Goal: Task Accomplishment & Management: Complete application form

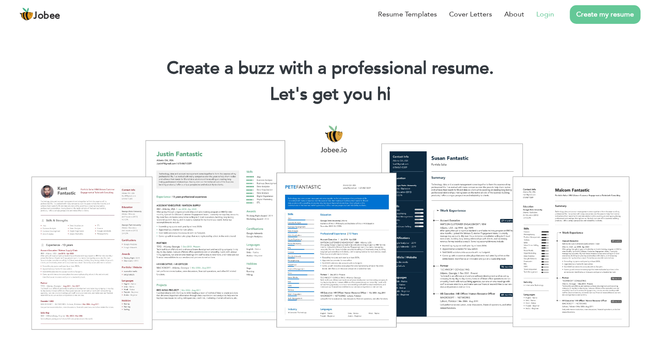
click at [542, 16] on link "Login" at bounding box center [545, 14] width 18 height 10
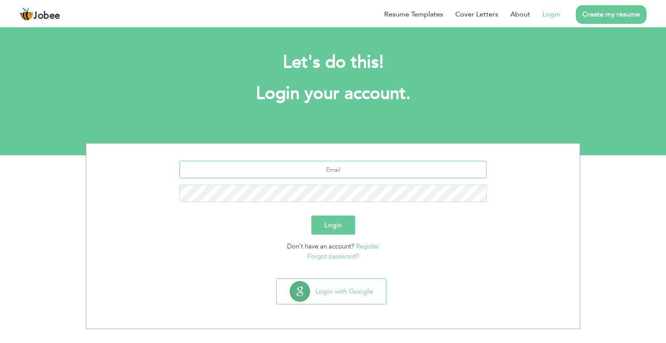
click at [337, 170] on input "text" at bounding box center [334, 169] width 308 height 17
type input "rabisultan55@gmail.com"
click at [311, 216] on button "Login" at bounding box center [333, 225] width 44 height 19
click at [340, 225] on button "Login" at bounding box center [333, 225] width 44 height 19
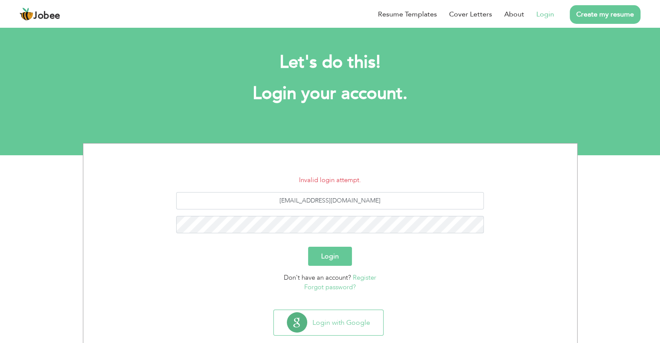
click at [323, 284] on link "Forgot password?" at bounding box center [330, 287] width 52 height 9
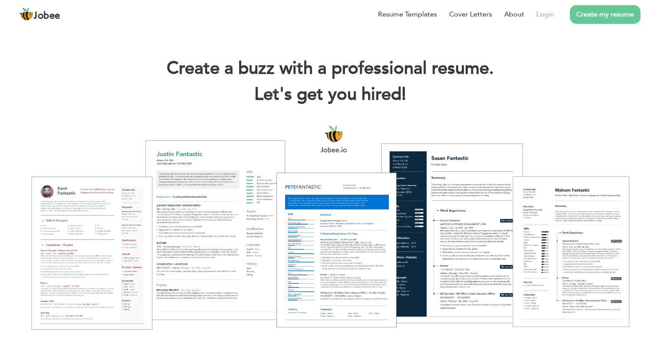
click at [539, 14] on link "Login" at bounding box center [545, 14] width 18 height 10
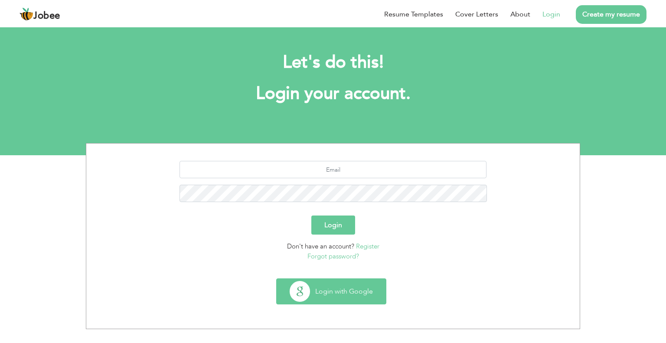
click at [327, 289] on button "Login with Google" at bounding box center [331, 291] width 109 height 25
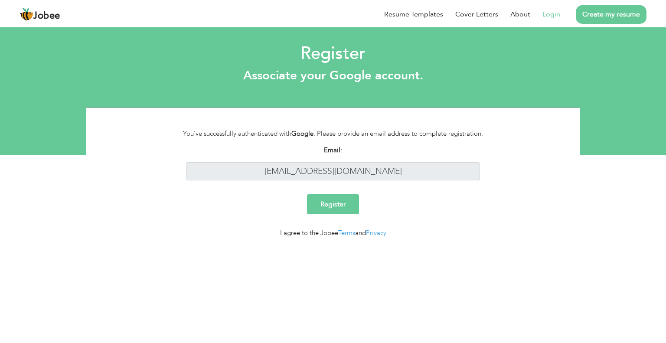
click at [328, 206] on input "Register" at bounding box center [333, 204] width 52 height 20
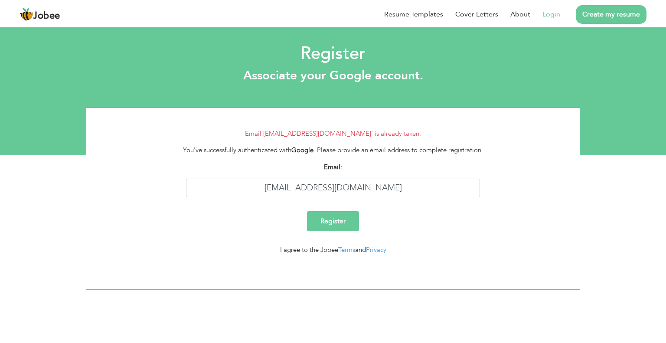
click at [612, 19] on link "Create my resume" at bounding box center [611, 14] width 71 height 19
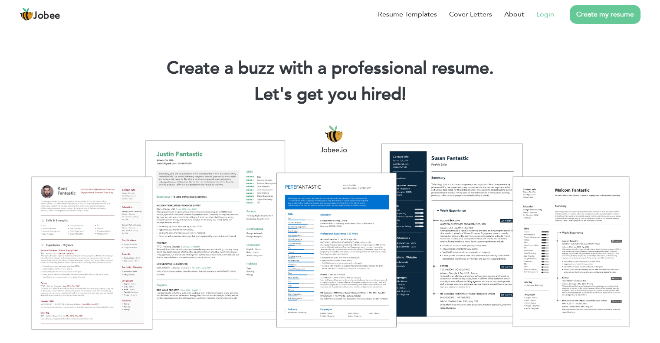
click at [547, 9] on link "Login" at bounding box center [545, 14] width 18 height 10
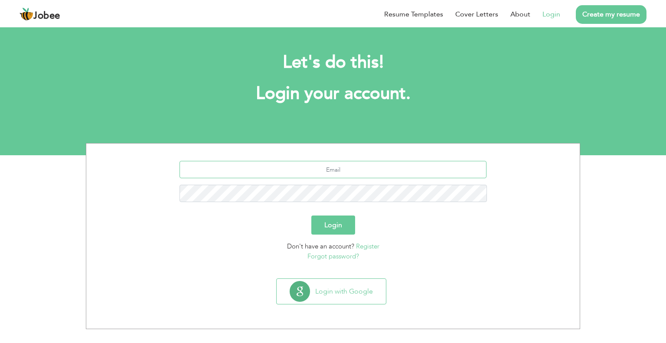
click at [337, 170] on input "text" at bounding box center [334, 169] width 308 height 17
type input "[EMAIL_ADDRESS][DOMAIN_NAME]"
click at [311, 216] on button "Login" at bounding box center [333, 225] width 44 height 19
click at [331, 218] on button "Login" at bounding box center [333, 225] width 44 height 19
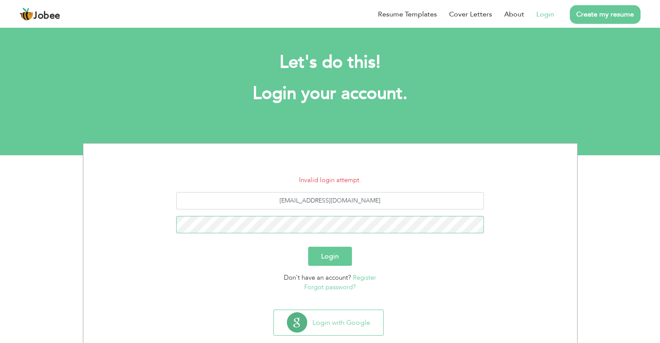
click at [308, 247] on button "Login" at bounding box center [330, 256] width 44 height 19
click at [326, 255] on button "Login" at bounding box center [330, 256] width 44 height 19
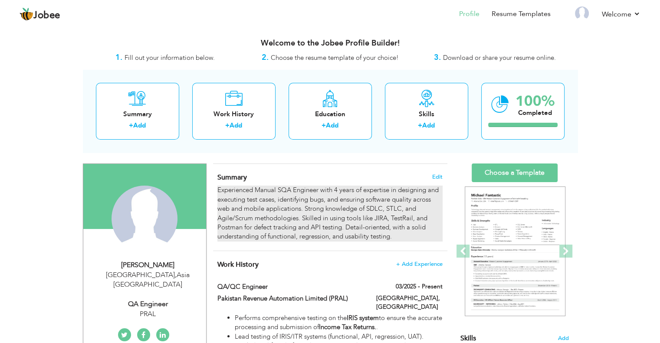
click at [271, 202] on div "Experienced Manual SQA Engineer with 4 years of expertise in designing and exec…" at bounding box center [329, 214] width 225 height 56
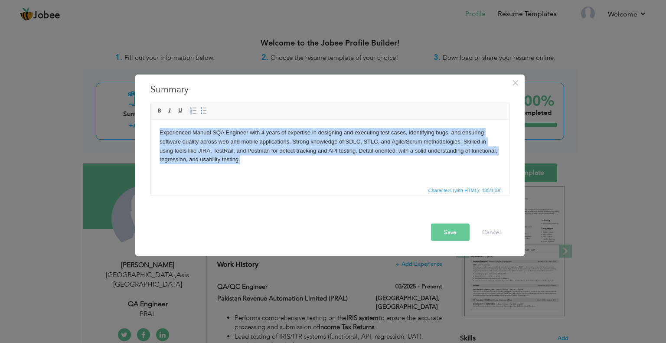
drag, startPoint x: 247, startPoint y: 159, endPoint x: 155, endPoint y: 128, distance: 97.3
click at [155, 128] on html "Experienced Manual SQA Engineer with 4 years of expertise in designing and exec…" at bounding box center [330, 145] width 358 height 53
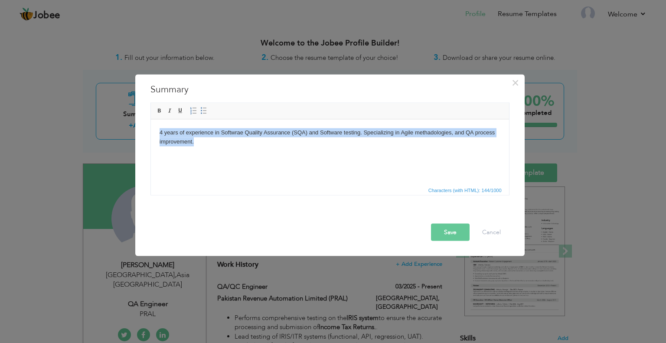
drag, startPoint x: 197, startPoint y: 143, endPoint x: 155, endPoint y: 131, distance: 44.1
click at [155, 131] on html "4 years of experience in Softwrae Quality Assurance (SQA) and Software testing.…" at bounding box center [330, 137] width 358 height 36
click at [200, 112] on span at bounding box center [203, 110] width 7 height 7
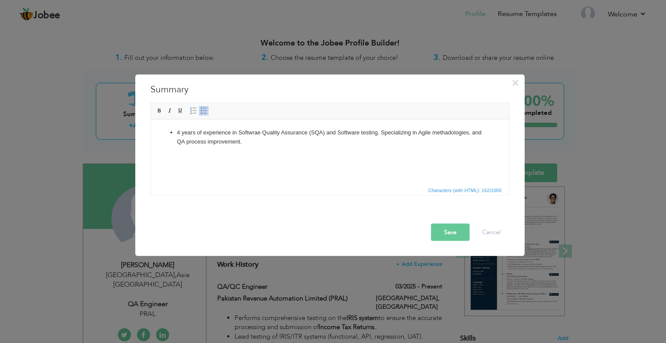
click at [243, 144] on li "4 years of experience in Softwrae Quality Assurance (SQA) and Software testing.…" at bounding box center [330, 137] width 306 height 18
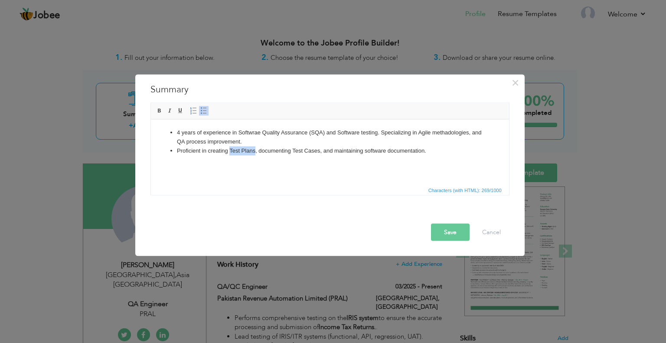
drag, startPoint x: 230, startPoint y: 151, endPoint x: 255, endPoint y: 151, distance: 24.3
click at [255, 151] on li "Proficient in creating Test Plans, documenting Test Cases, and maintaining soft…" at bounding box center [330, 150] width 306 height 9
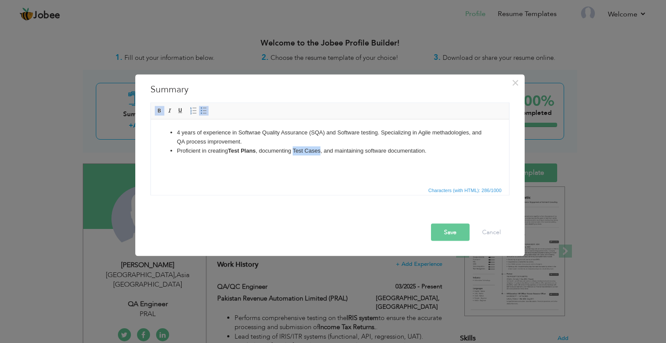
drag, startPoint x: 294, startPoint y: 149, endPoint x: 321, endPoint y: 150, distance: 26.9
click at [321, 150] on li "Proficient in creating Test Plans , documenting Test Cases, and maintaining sof…" at bounding box center [330, 150] width 306 height 9
click at [434, 150] on li "Proficient in creating Test Plans , documenting Test Cases , and maintaining so…" at bounding box center [330, 150] width 306 height 9
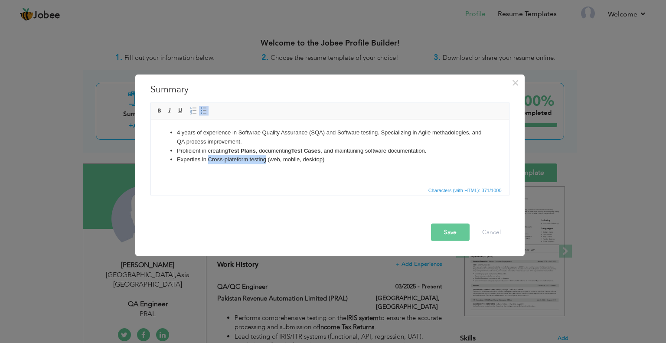
drag, startPoint x: 207, startPoint y: 158, endPoint x: 266, endPoint y: 163, distance: 59.1
click at [266, 163] on li "Experties in Cross-plateform testing (web, mobile, desktop)" at bounding box center [330, 159] width 306 height 9
click at [348, 162] on li "Experties in Cross-plateform testing (web, mobile, desktop)" at bounding box center [330, 159] width 306 height 9
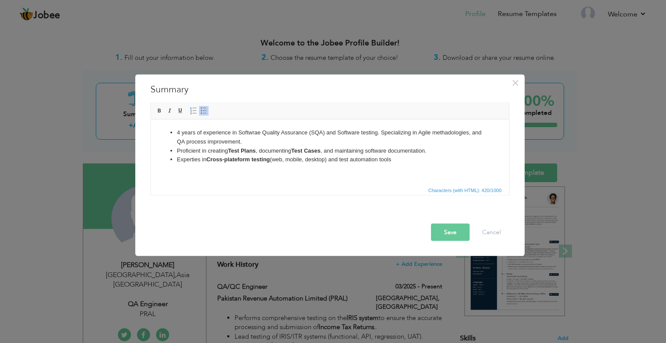
drag, startPoint x: 331, startPoint y: 160, endPoint x: 399, endPoint y: 160, distance: 67.7
click at [399, 160] on li "Experties in Cross-plateform testing (web, mobile, desktop) and test automation…" at bounding box center [330, 159] width 306 height 9
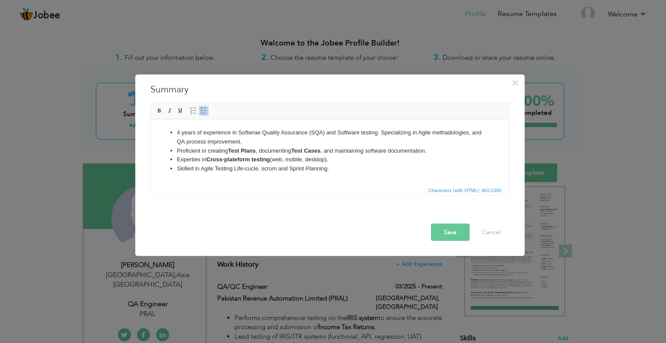
click at [249, 170] on li "Skilled in Agile Testing Life-cucle, scrum and Sprint Planning." at bounding box center [330, 168] width 306 height 9
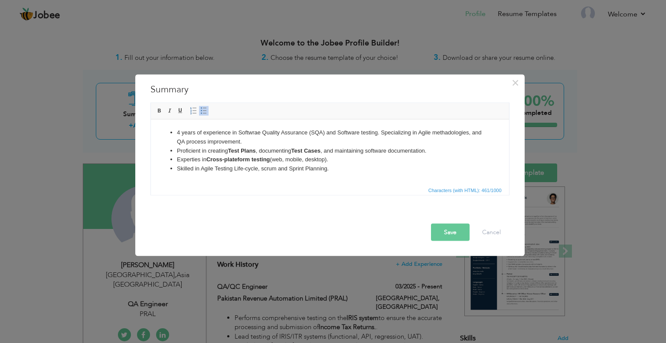
click at [333, 168] on li "Skilled in Agile Testing Life-cy cle, scrum and Sprint Planning." at bounding box center [330, 168] width 306 height 9
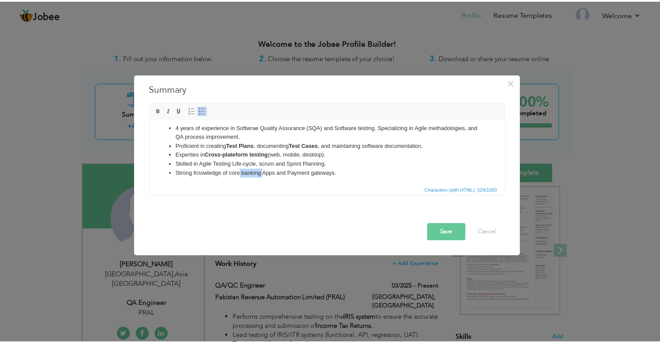
scroll to position [6, 0]
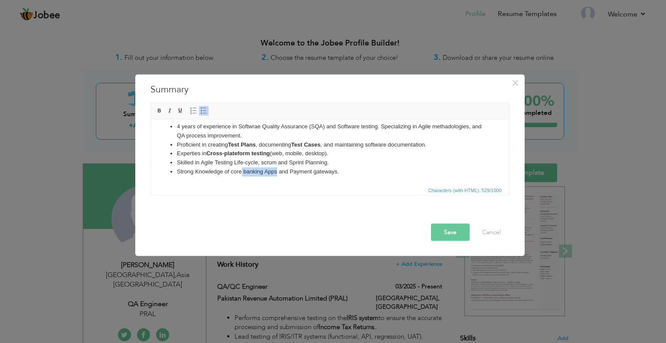
drag, startPoint x: 242, startPoint y: 177, endPoint x: 276, endPoint y: 178, distance: 34.3
click at [276, 178] on html "4 years of experience in Softwrae Quality Assurance (SQA) and Software testing.…" at bounding box center [330, 149] width 358 height 72
drag, startPoint x: 292, startPoint y: 170, endPoint x: 344, endPoint y: 171, distance: 51.2
click at [344, 171] on li "Strong Knowledge of core banking Apps and Payment gateways." at bounding box center [330, 171] width 306 height 9
click at [453, 233] on button "Save" at bounding box center [450, 231] width 39 height 17
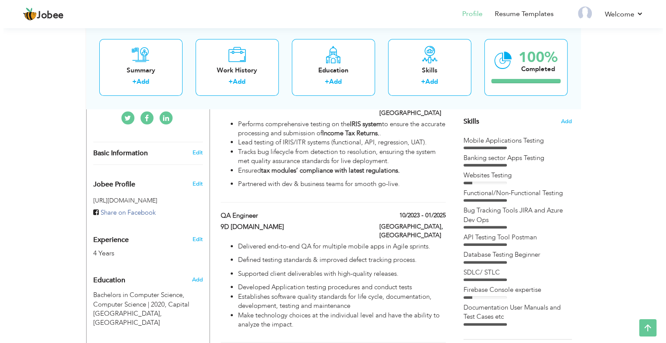
scroll to position [217, 0]
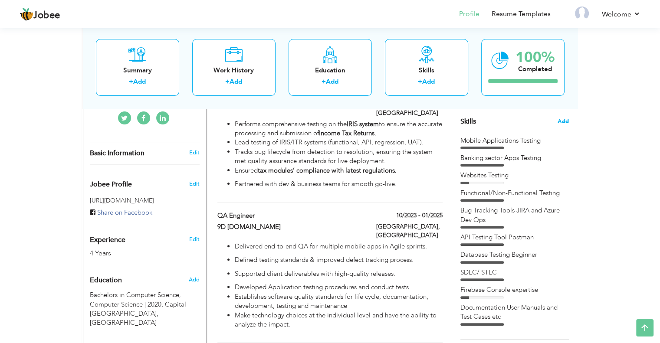
click at [562, 118] on span "Add" at bounding box center [562, 122] width 11 height 8
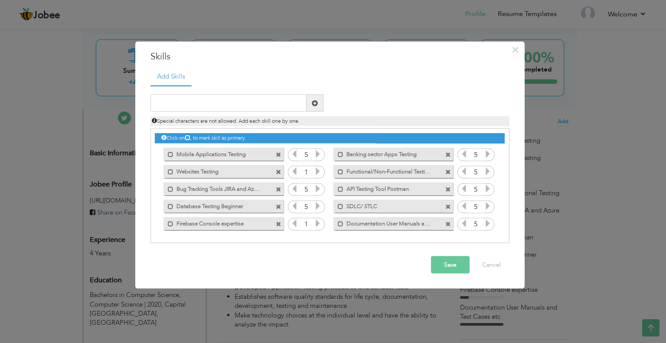
click at [448, 223] on span at bounding box center [448, 224] width 6 height 6
click at [231, 101] on input "text" at bounding box center [229, 103] width 156 height 17
type input "Agile Mwthadologies"
click at [318, 105] on span at bounding box center [315, 103] width 6 height 6
click at [486, 225] on icon at bounding box center [488, 223] width 8 height 8
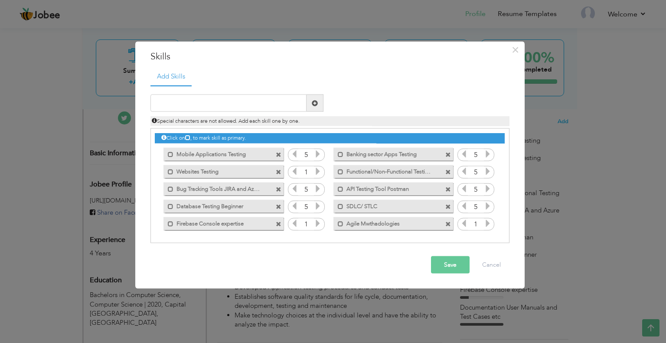
click at [486, 225] on icon at bounding box center [488, 223] width 8 height 8
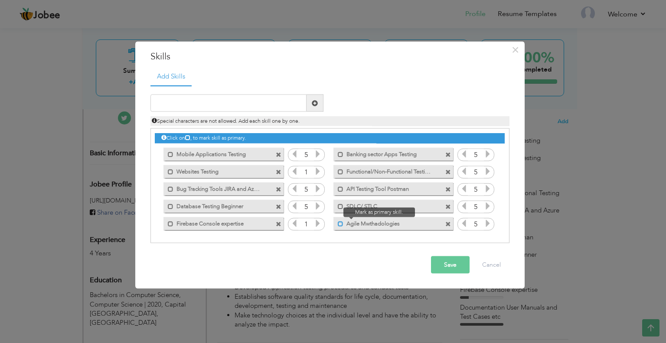
click at [338, 223] on span at bounding box center [341, 224] width 6 height 6
click at [338, 206] on span at bounding box center [341, 206] width 6 height 6
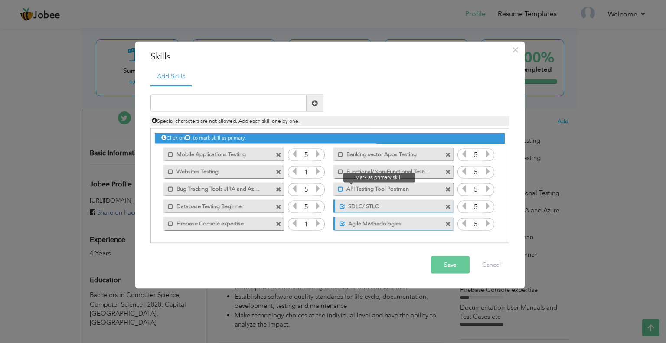
click at [338, 189] on span at bounding box center [341, 189] width 6 height 6
click at [340, 170] on span at bounding box center [341, 172] width 6 height 6
click at [446, 154] on span at bounding box center [448, 155] width 6 height 6
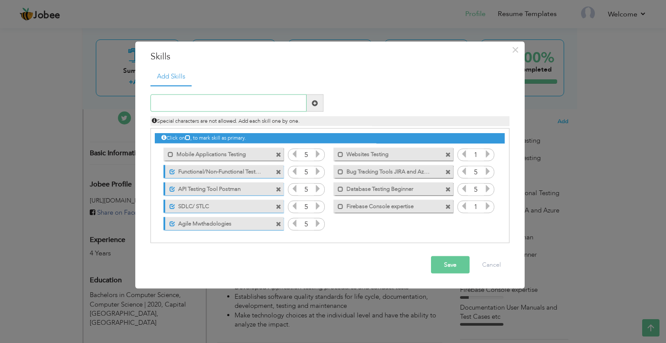
click at [222, 104] on input "text" at bounding box center [229, 103] width 156 height 17
type input "Test Plan and Test Creation"
click at [314, 105] on span at bounding box center [315, 103] width 6 height 6
click at [485, 225] on icon at bounding box center [488, 223] width 8 height 8
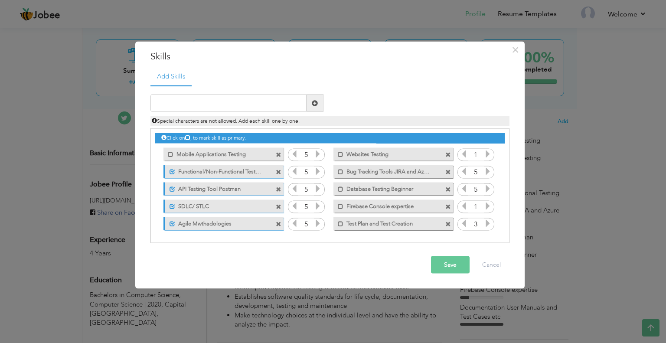
click at [485, 225] on icon at bounding box center [488, 223] width 8 height 8
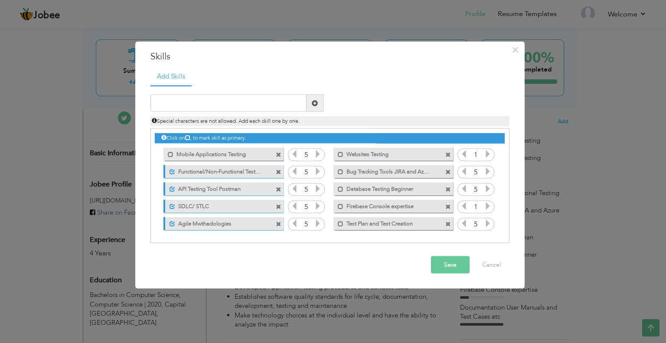
click at [448, 205] on span at bounding box center [448, 207] width 6 height 6
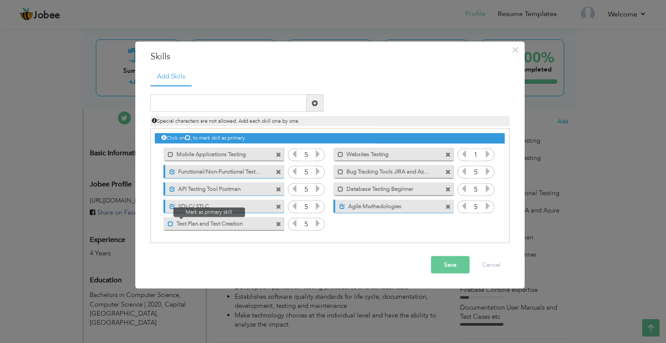
click at [169, 223] on span at bounding box center [171, 224] width 6 height 6
click at [232, 104] on input "text" at bounding box center [229, 103] width 156 height 17
click at [201, 103] on input "Requirement" at bounding box center [229, 103] width 156 height 17
type input "Requirement Analysis & System Analysis"
click at [313, 107] on span at bounding box center [315, 103] width 17 height 17
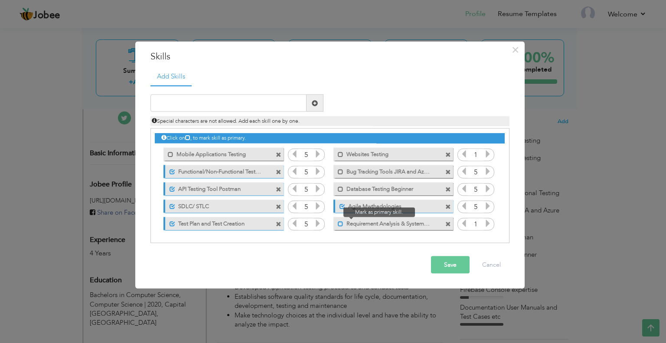
click at [340, 222] on span at bounding box center [341, 224] width 6 height 6
click at [488, 225] on icon at bounding box center [488, 223] width 8 height 8
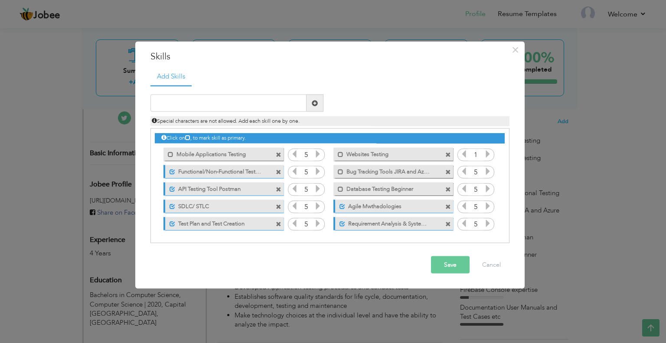
click at [488, 225] on icon at bounding box center [488, 223] width 8 height 8
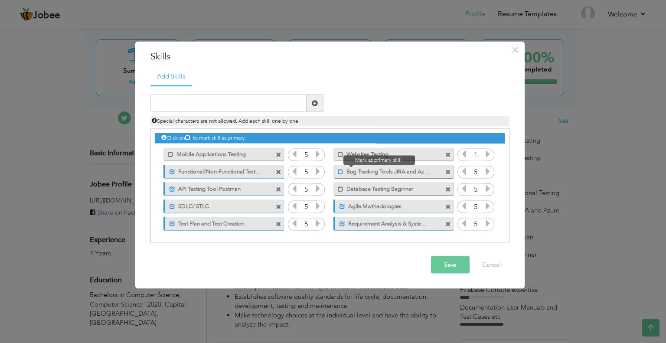
click at [341, 173] on span at bounding box center [341, 172] width 6 height 6
click at [492, 151] on div "1" at bounding box center [476, 154] width 37 height 13
click at [490, 153] on icon at bounding box center [488, 154] width 8 height 8
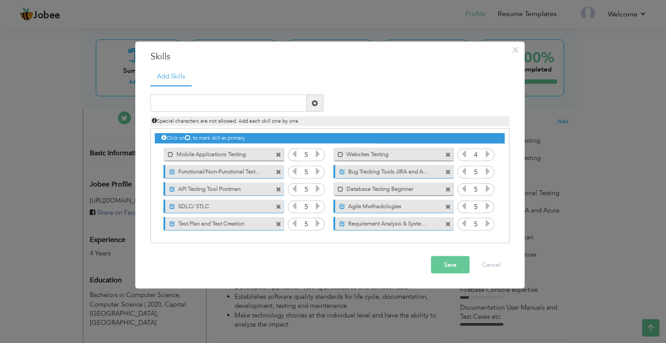
click at [490, 153] on icon at bounding box center [488, 154] width 8 height 8
click at [340, 151] on span at bounding box center [341, 154] width 6 height 6
click at [171, 151] on span at bounding box center [171, 154] width 6 height 6
